Goal: Information Seeking & Learning: Learn about a topic

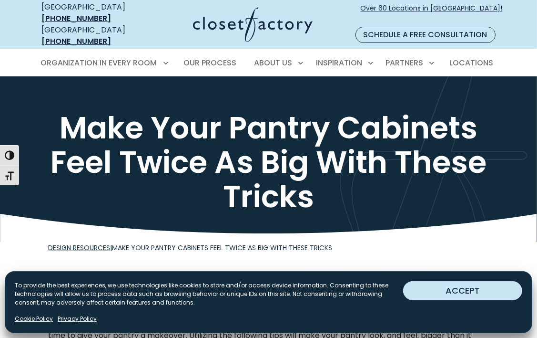
click at [487, 284] on button "ACCEPT" at bounding box center [462, 290] width 119 height 19
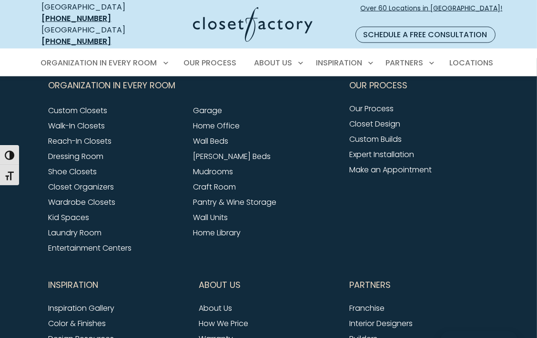
scroll to position [820, 0]
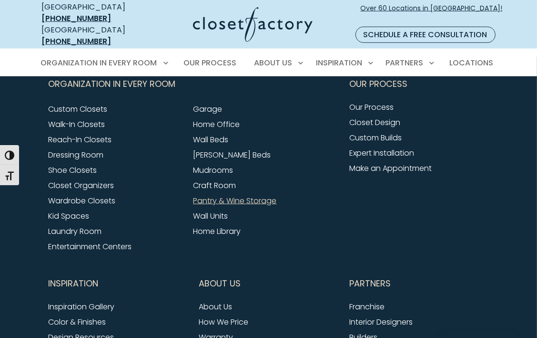
click at [210, 200] on link "Pantry & Wine Storage" at bounding box center [234, 200] width 83 height 11
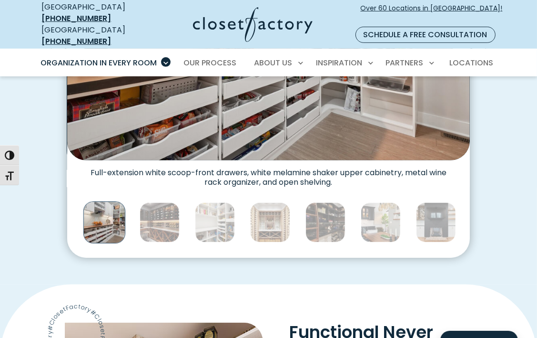
scroll to position [420, 0]
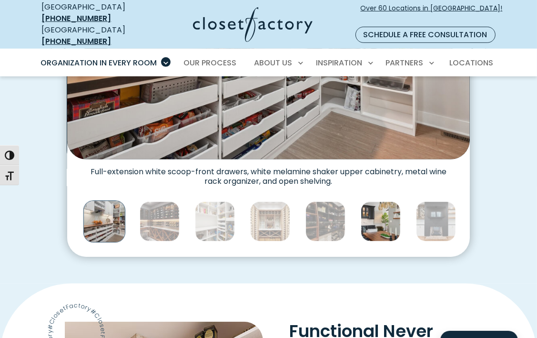
click at [383, 222] on img "Thumbnail Gallery" at bounding box center [381, 221] width 40 height 40
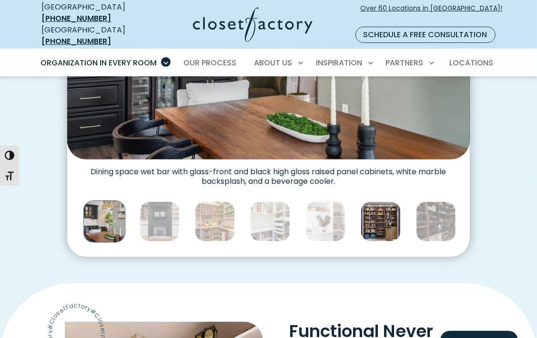
click at [384, 219] on img "Thumbnail Gallery" at bounding box center [381, 221] width 40 height 40
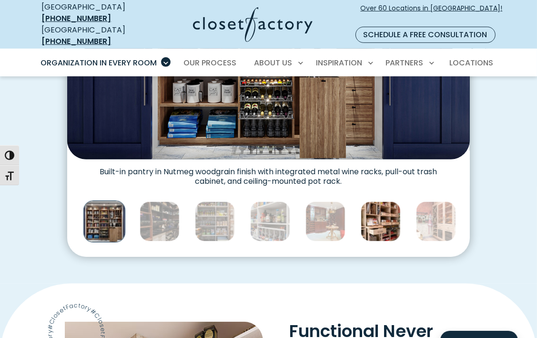
click at [366, 220] on img "Thumbnail Gallery" at bounding box center [381, 221] width 40 height 40
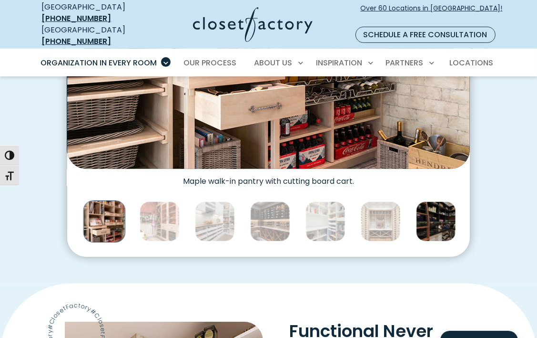
click at [424, 214] on img "Thumbnail Gallery" at bounding box center [436, 221] width 40 height 40
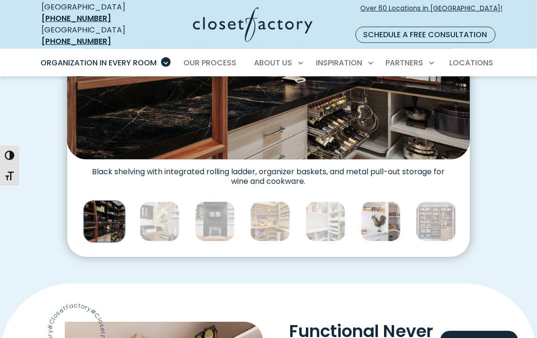
click at [382, 225] on img "Thumbnail Gallery" at bounding box center [381, 221] width 40 height 40
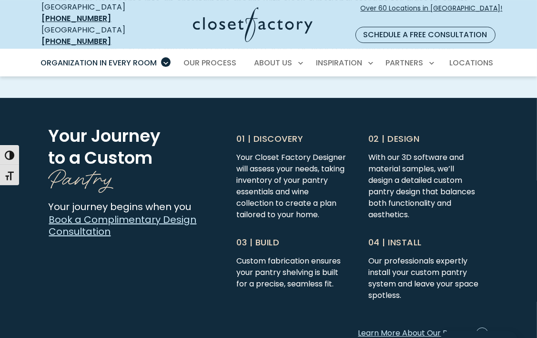
scroll to position [2365, 0]
